Goal: Task Accomplishment & Management: Manage account settings

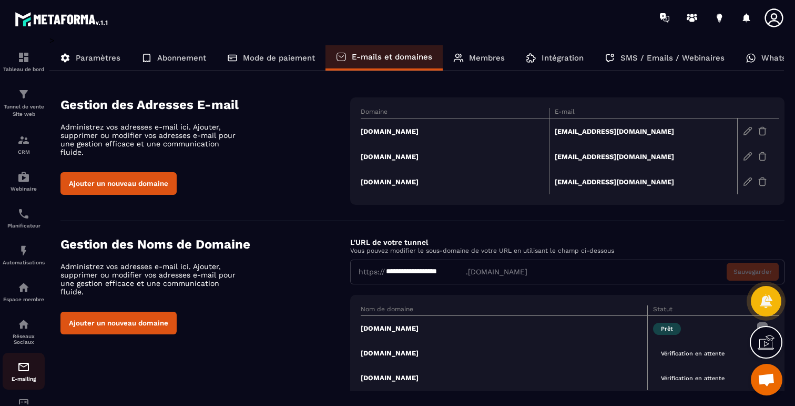
click at [27, 373] on img at bounding box center [23, 366] width 13 height 13
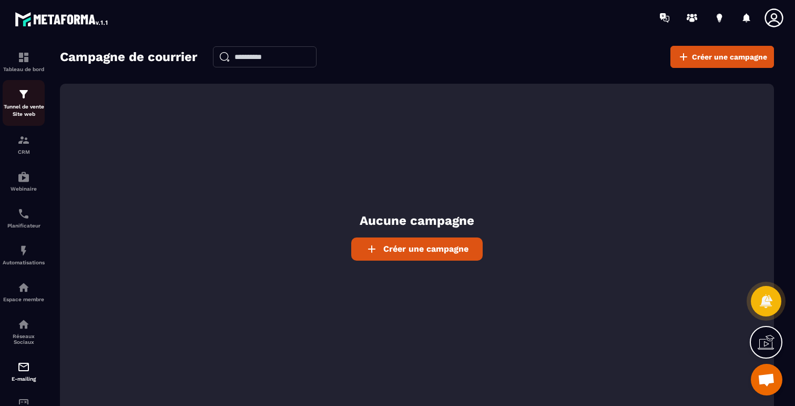
click at [22, 99] on img at bounding box center [23, 94] width 13 height 13
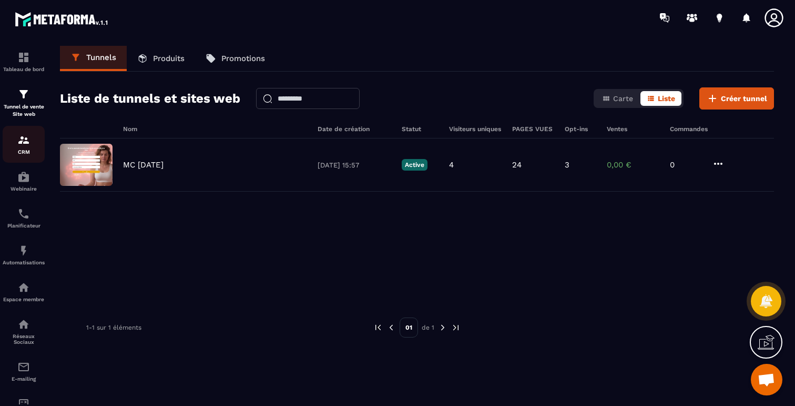
click at [23, 148] on div "CRM" at bounding box center [24, 144] width 42 height 21
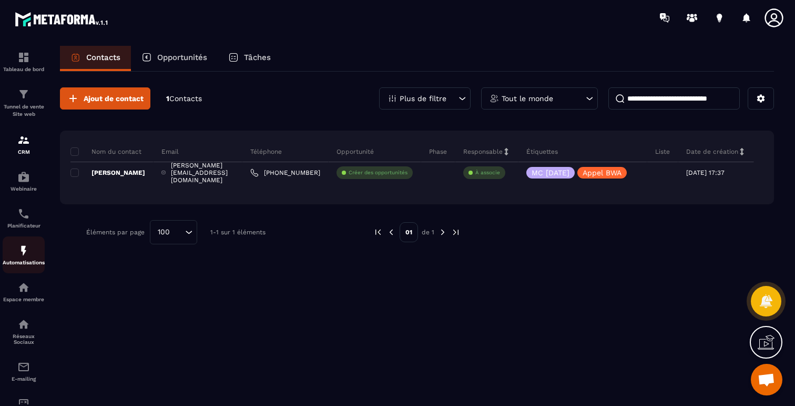
click at [26, 262] on p "Automatisations" at bounding box center [24, 262] width 42 height 6
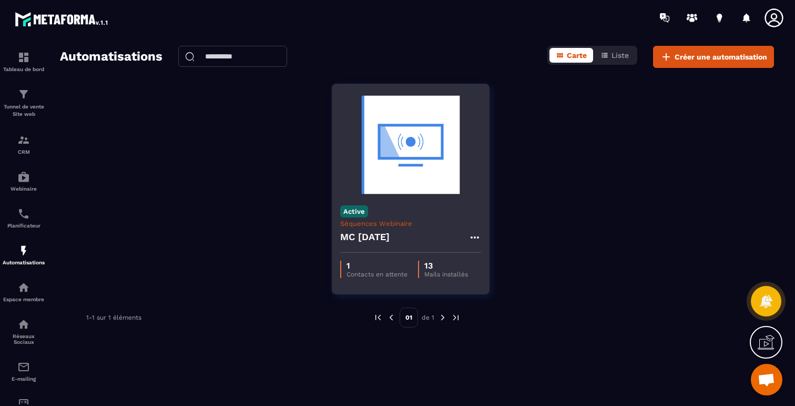
click at [412, 145] on img at bounding box center [410, 144] width 141 height 105
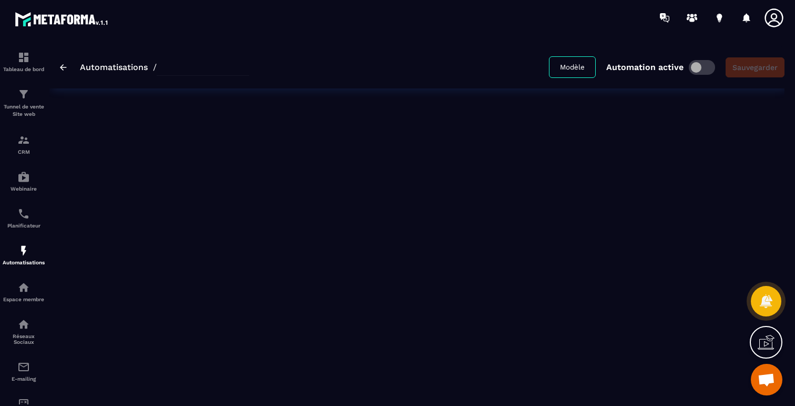
type input "**********"
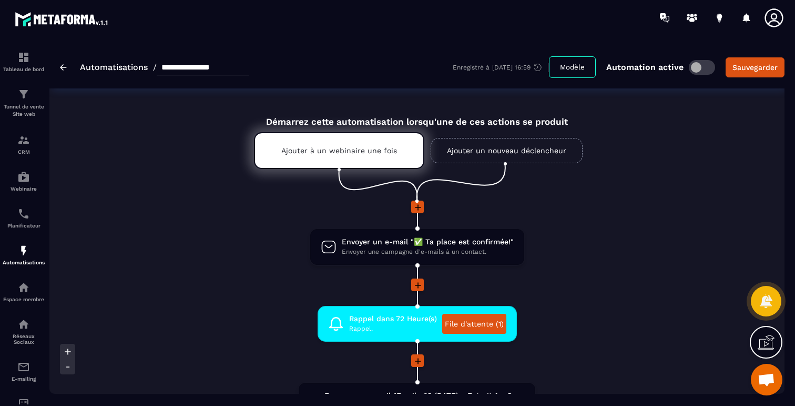
click at [60, 66] on img at bounding box center [63, 67] width 7 height 6
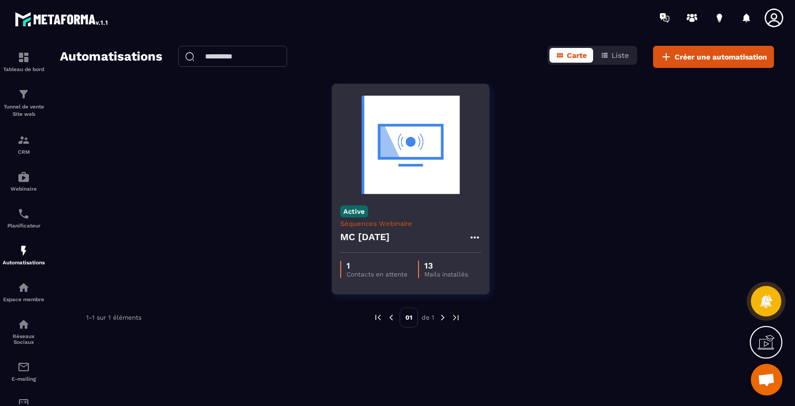
click at [477, 235] on icon at bounding box center [475, 237] width 13 height 13
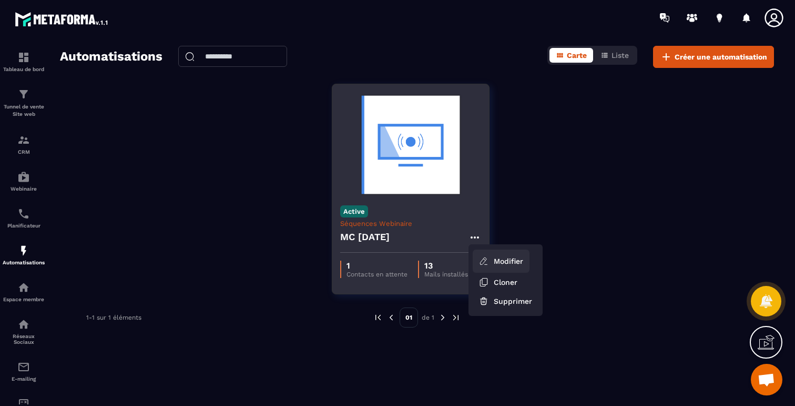
click at [498, 260] on link "Modifier" at bounding box center [501, 260] width 57 height 23
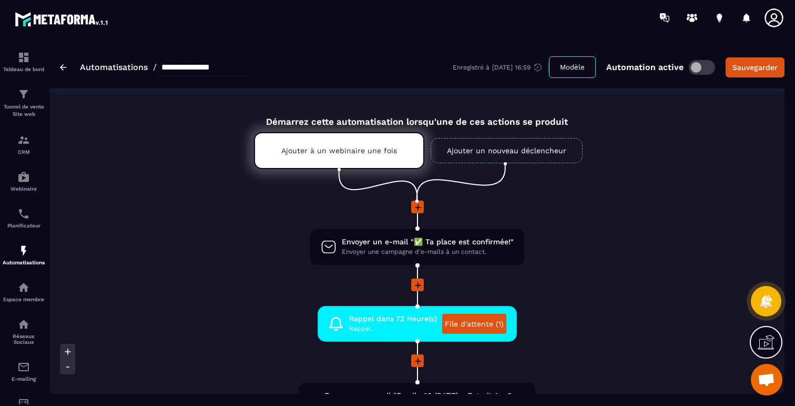
click at [63, 67] on img at bounding box center [63, 67] width 7 height 6
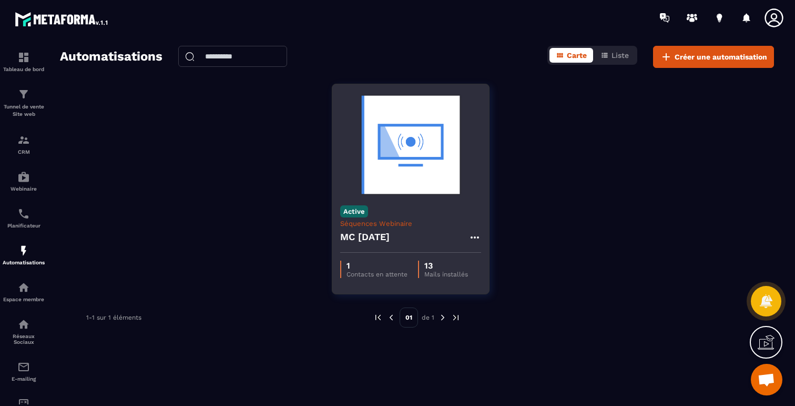
click at [423, 165] on img at bounding box center [410, 144] width 141 height 105
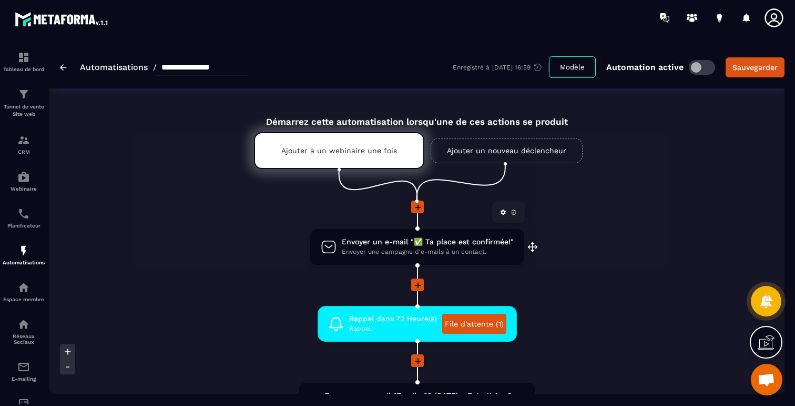
click at [440, 246] on span "Envoyer un e-mail "✅ Ta place est confirmée!"" at bounding box center [428, 242] width 172 height 10
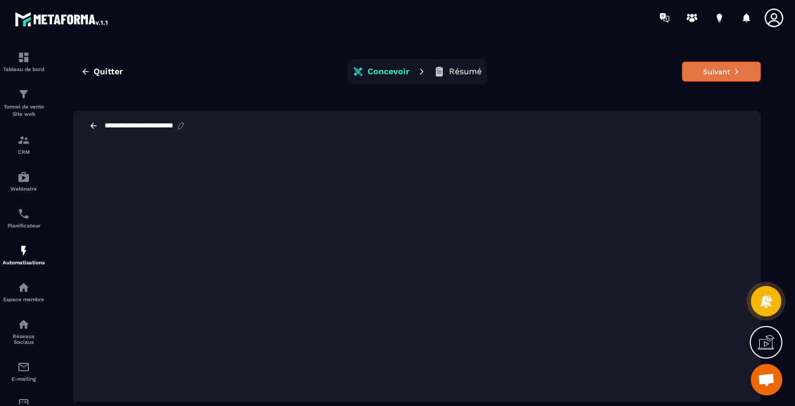
click at [717, 74] on button "Suivant" at bounding box center [721, 72] width 79 height 20
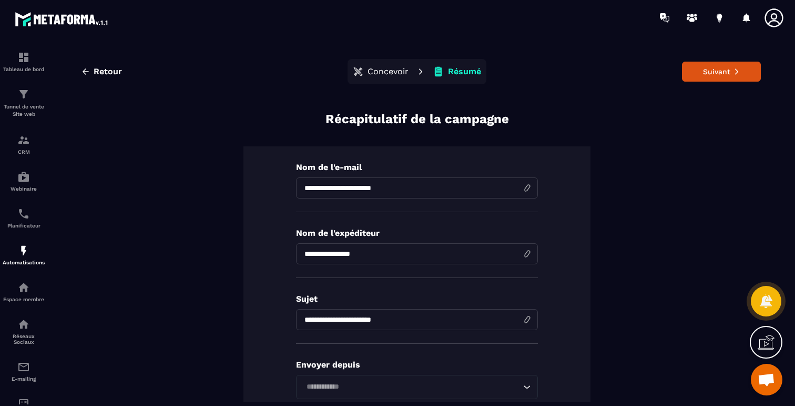
scroll to position [214, 0]
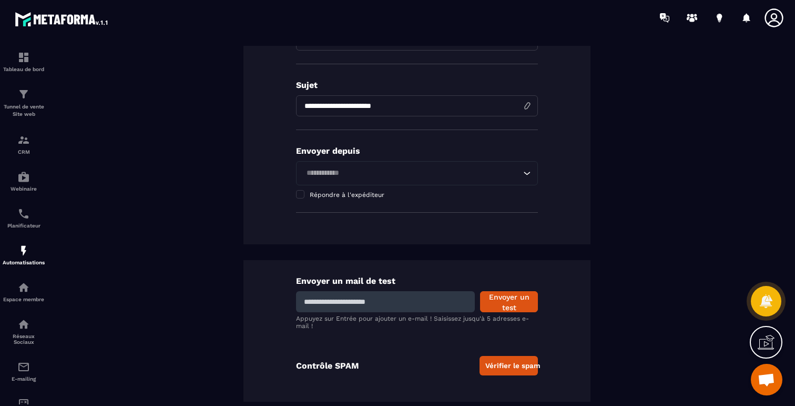
click at [347, 310] on input at bounding box center [385, 301] width 179 height 21
click at [360, 158] on div "Envoyer depuis Loading... Répondre à l'expéditeur" at bounding box center [417, 179] width 242 height 67
click at [360, 170] on input "Search for option" at bounding box center [412, 173] width 218 height 12
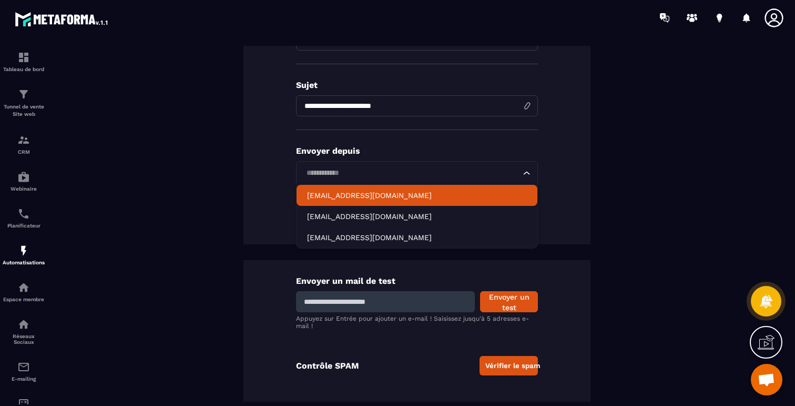
click at [439, 195] on p "[EMAIL_ADDRESS][DOMAIN_NAME]" at bounding box center [417, 195] width 220 height 11
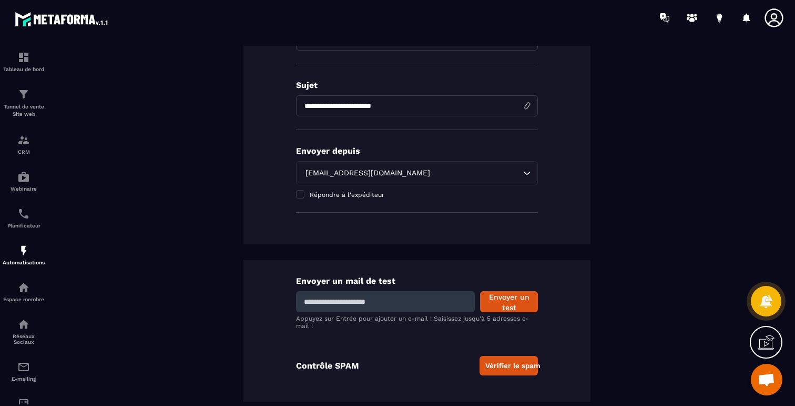
click at [386, 303] on input at bounding box center [385, 301] width 179 height 21
type input "**********"
click at [505, 301] on button "Envoyer un test" at bounding box center [509, 301] width 58 height 21
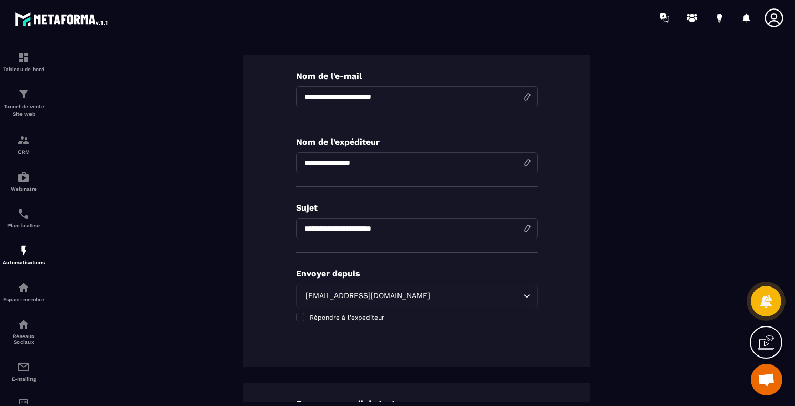
scroll to position [0, 0]
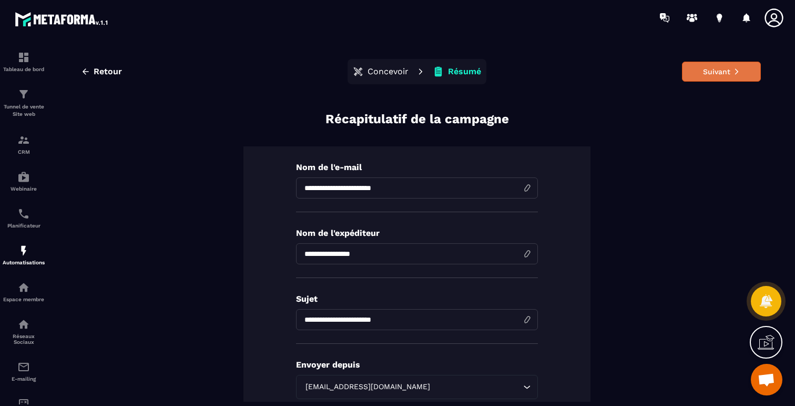
click at [727, 72] on button "Suivant" at bounding box center [721, 72] width 79 height 20
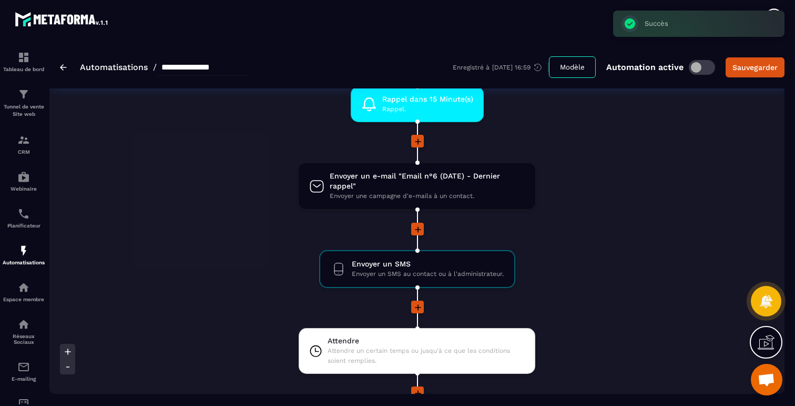
scroll to position [1009, 0]
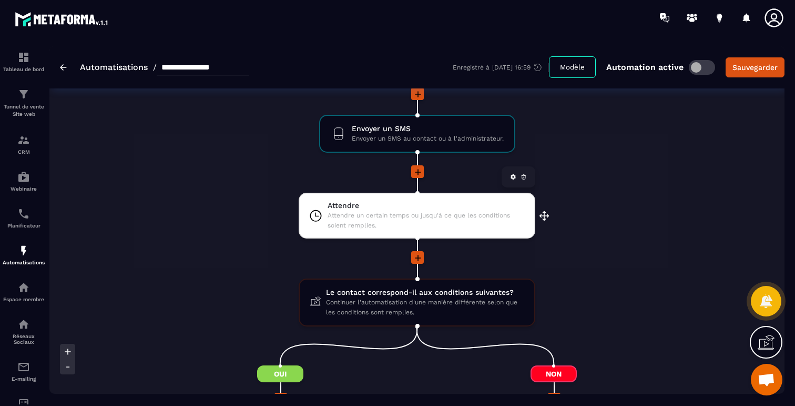
click at [444, 221] on span "Attendre un certain temps ou jusqu'à ce que les conditions soient remplies." at bounding box center [426, 220] width 197 height 20
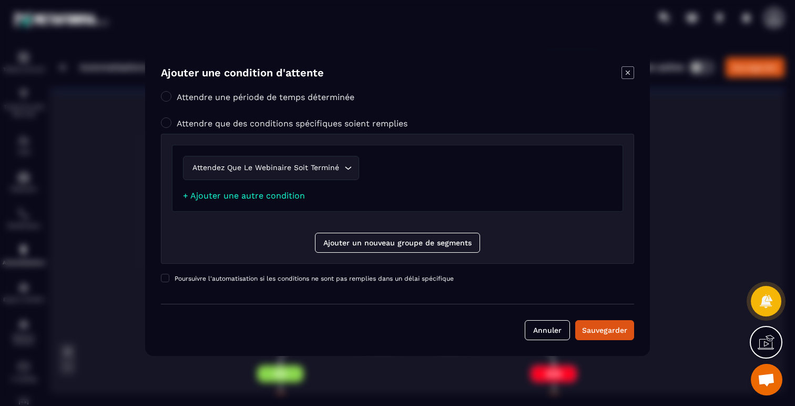
click at [629, 74] on icon "Modal window" at bounding box center [628, 72] width 4 height 4
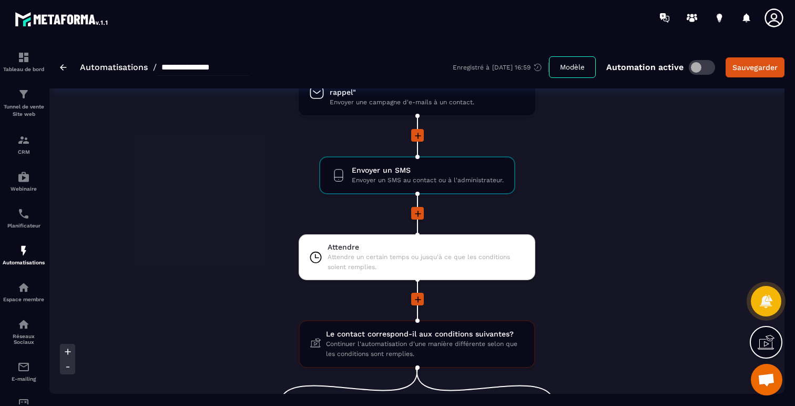
scroll to position [955, 0]
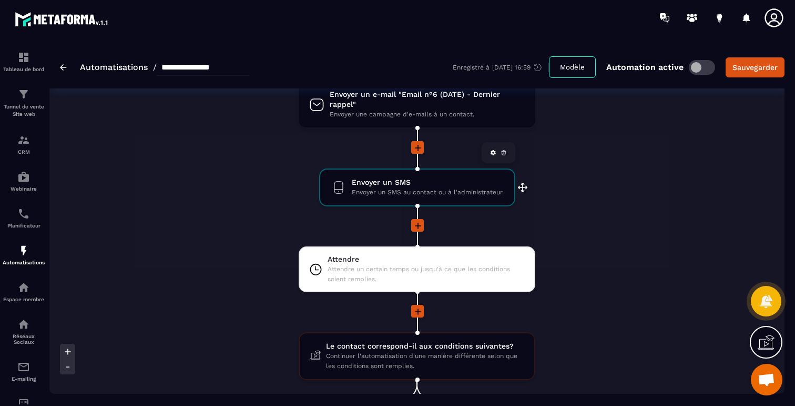
click at [450, 194] on span "Envoyer un SMS au contact ou à l'administrateur." at bounding box center [428, 192] width 152 height 10
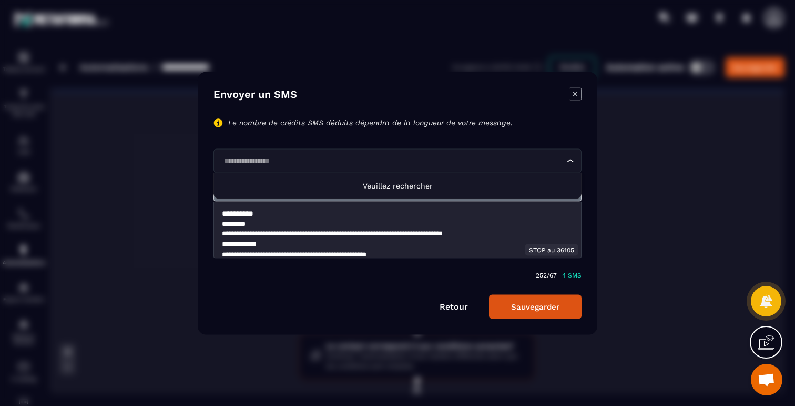
click at [305, 159] on input "Search for option" at bounding box center [392, 161] width 344 height 12
click at [392, 186] on span "Veuillez rechercher" at bounding box center [398, 185] width 70 height 8
click at [168, 163] on div "Modal window" at bounding box center [397, 203] width 795 height 406
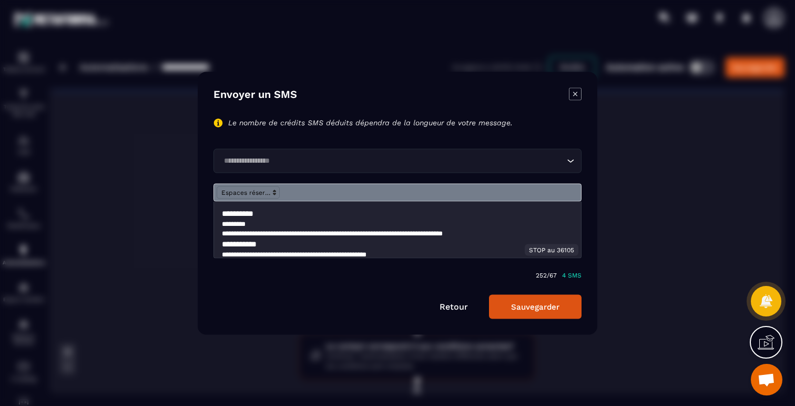
click at [577, 94] on icon "Modal window" at bounding box center [575, 93] width 13 height 13
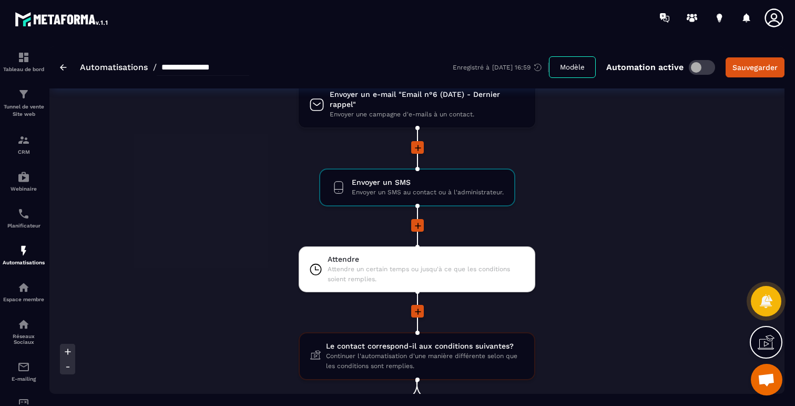
click at [776, 22] on icon at bounding box center [774, 17] width 21 height 21
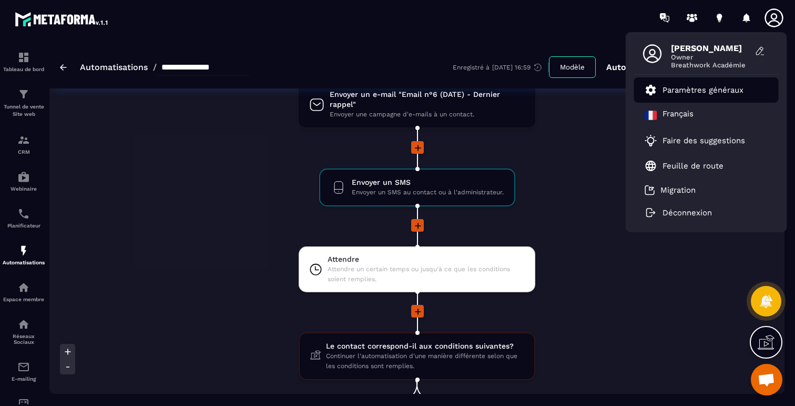
click at [703, 86] on p "Paramètres généraux" at bounding box center [703, 89] width 81 height 9
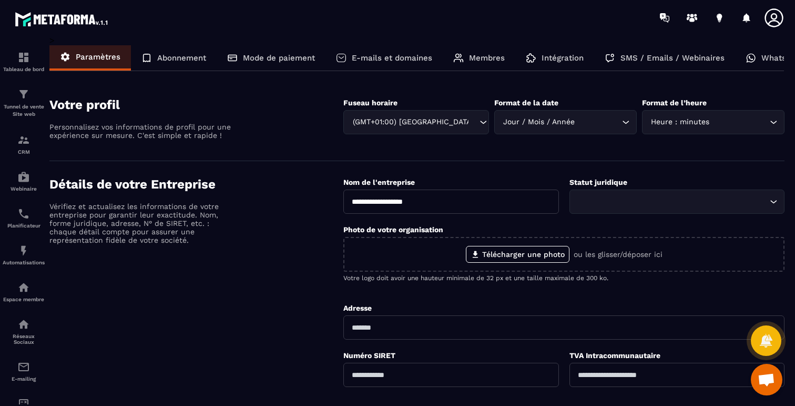
scroll to position [0, 25]
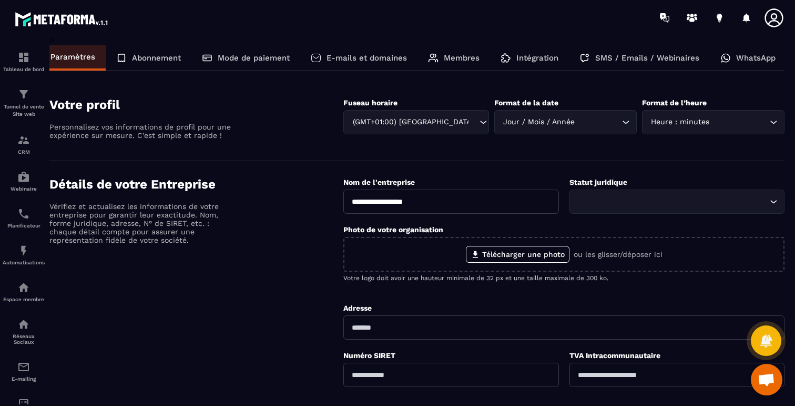
click at [631, 52] on div "SMS / Emails / Webinaires" at bounding box center [639, 57] width 141 height 25
